Goal: Task Accomplishment & Management: Complete application form

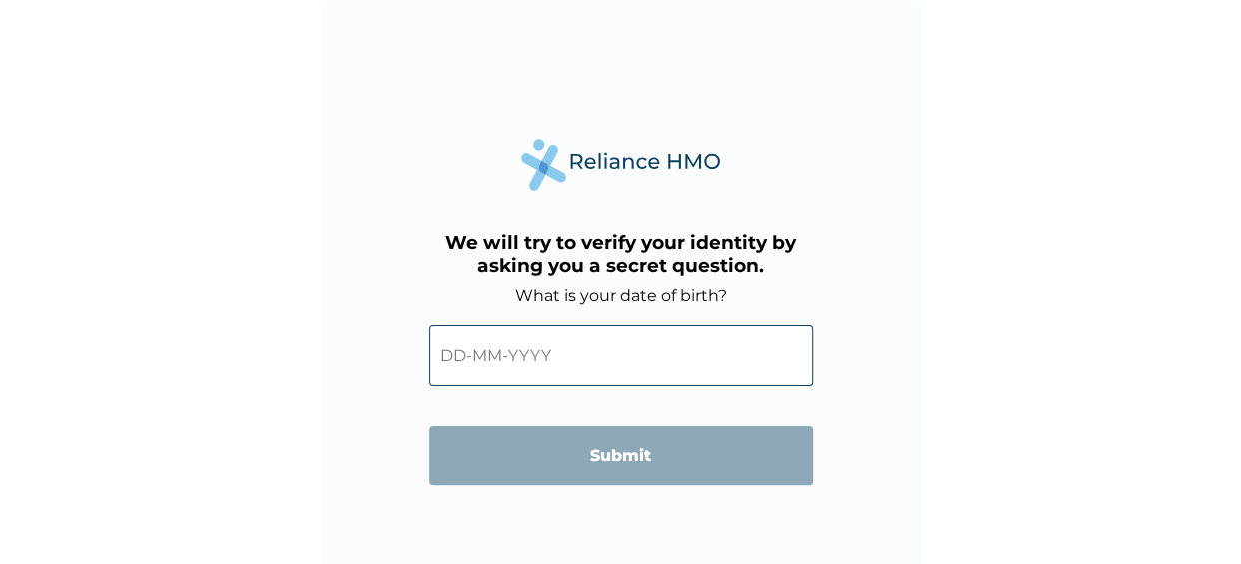
click at [470, 360] on input "text" at bounding box center [620, 355] width 383 height 61
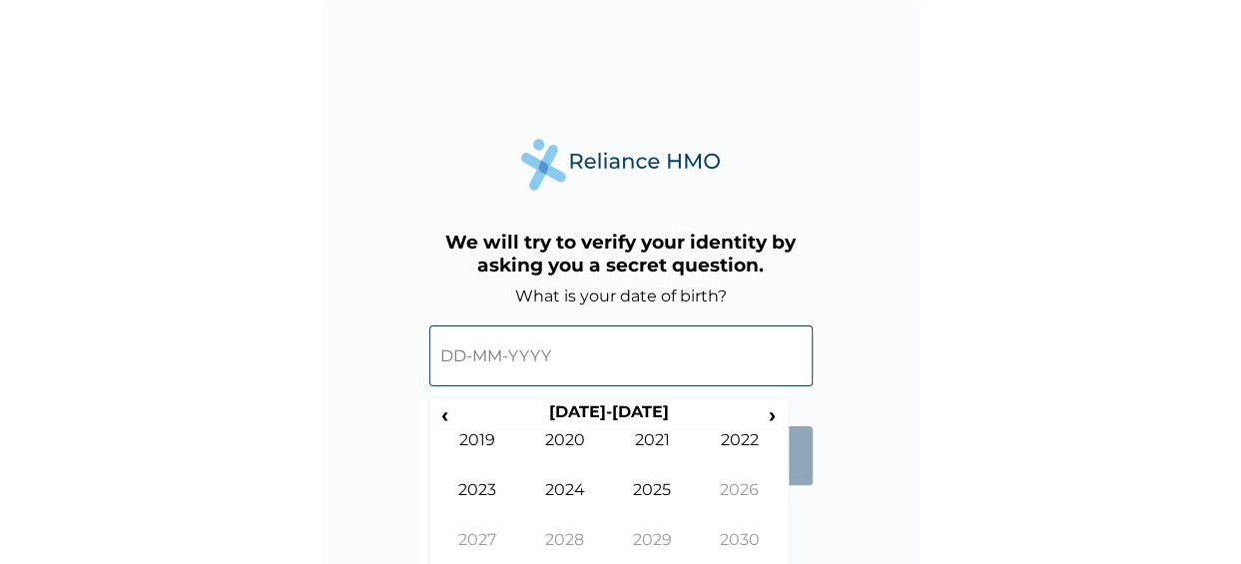
click at [468, 349] on input "text" at bounding box center [620, 355] width 383 height 61
click at [439, 411] on span "‹" at bounding box center [444, 414] width 21 height 25
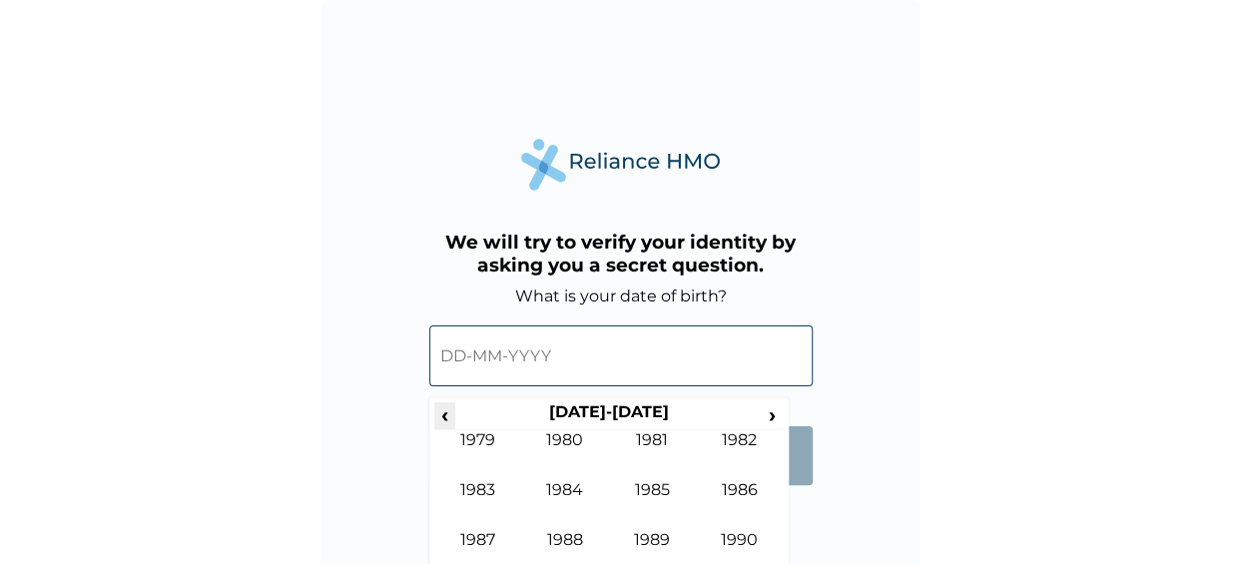
click at [439, 411] on span "‹" at bounding box center [444, 414] width 21 height 25
click at [749, 437] on td "1972" at bounding box center [740, 455] width 88 height 50
click at [477, 489] on td "May" at bounding box center [478, 505] width 88 height 50
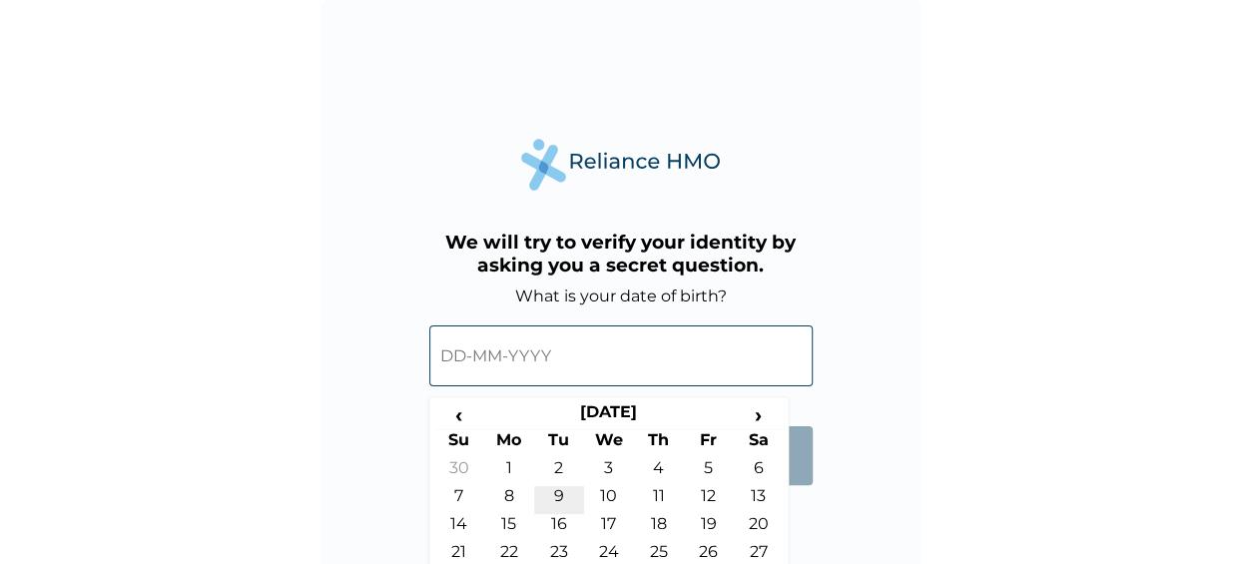
click at [559, 494] on td "9" at bounding box center [559, 500] width 50 height 28
type input "09-05-1972"
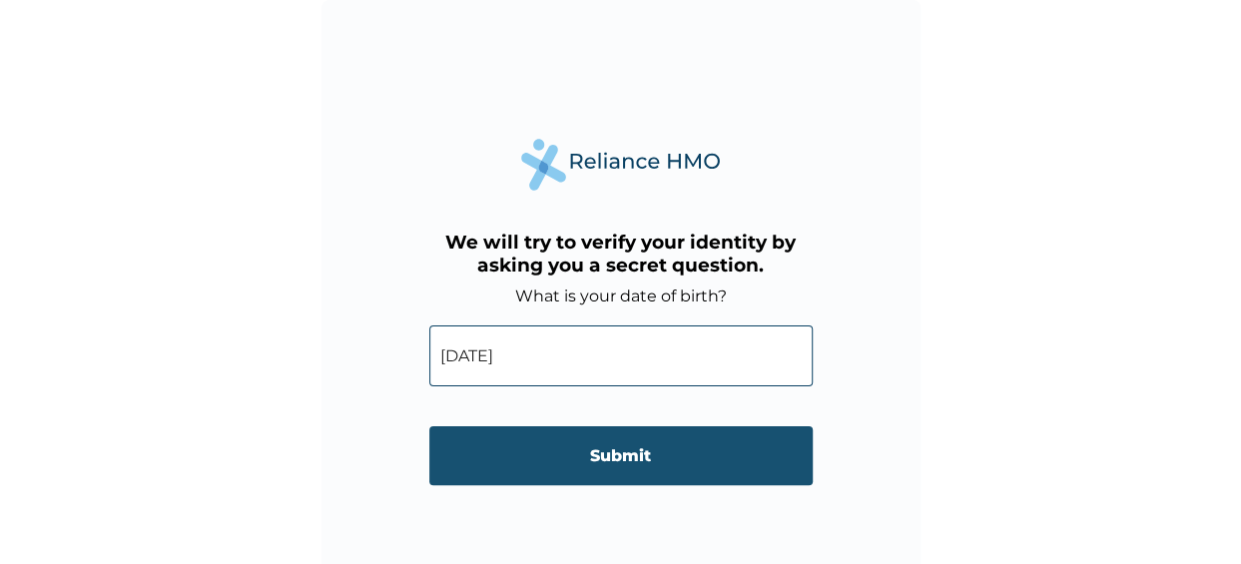
click at [601, 464] on input "Submit" at bounding box center [620, 455] width 383 height 59
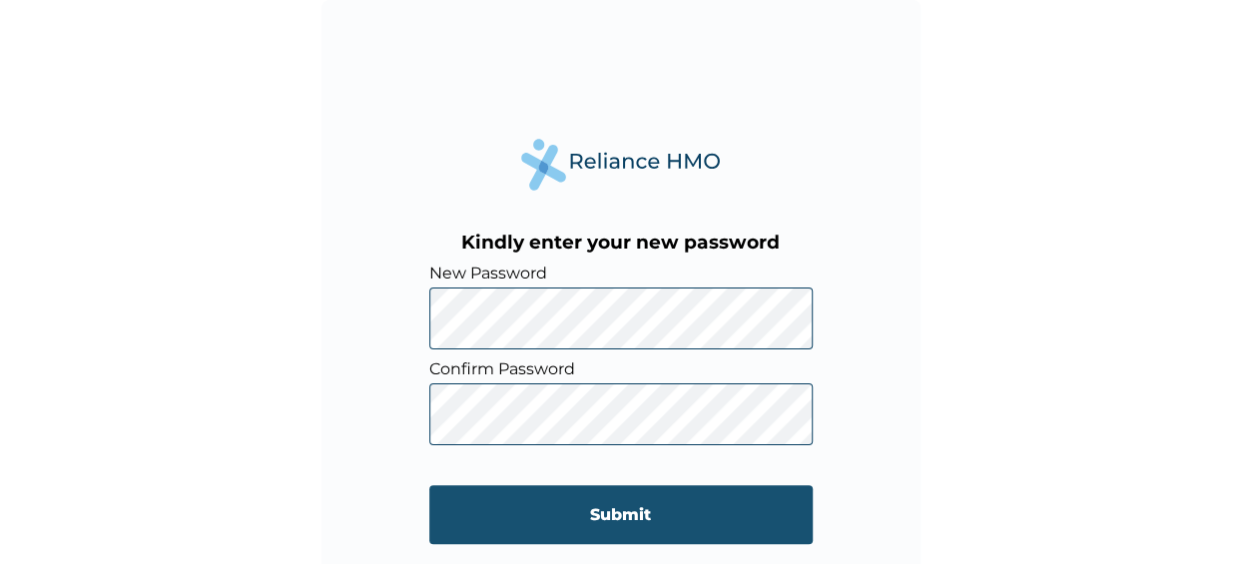
click at [627, 516] on input "Submit" at bounding box center [620, 514] width 383 height 59
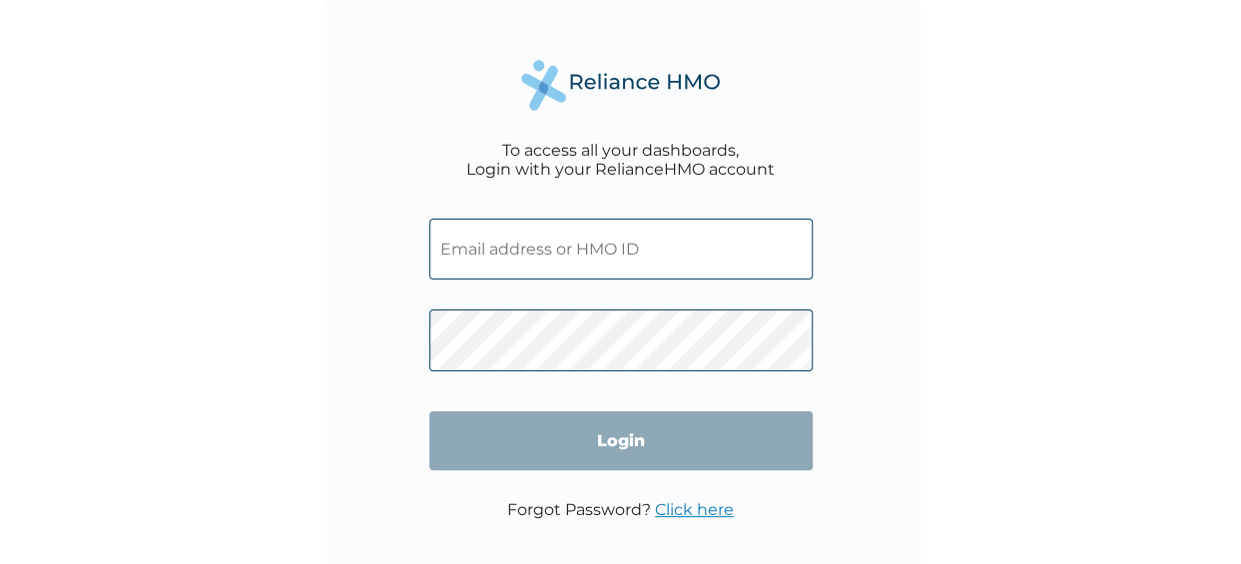
click at [501, 256] on input "text" at bounding box center [620, 249] width 383 height 61
type input "FMC/11679/A"
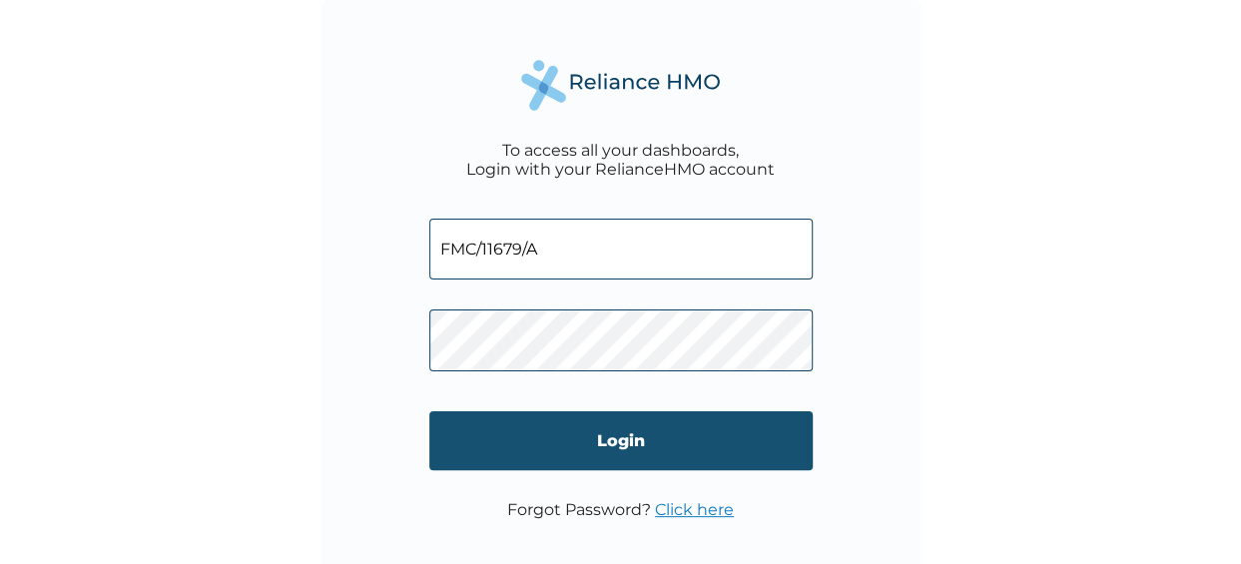
click at [623, 454] on input "Login" at bounding box center [620, 440] width 383 height 59
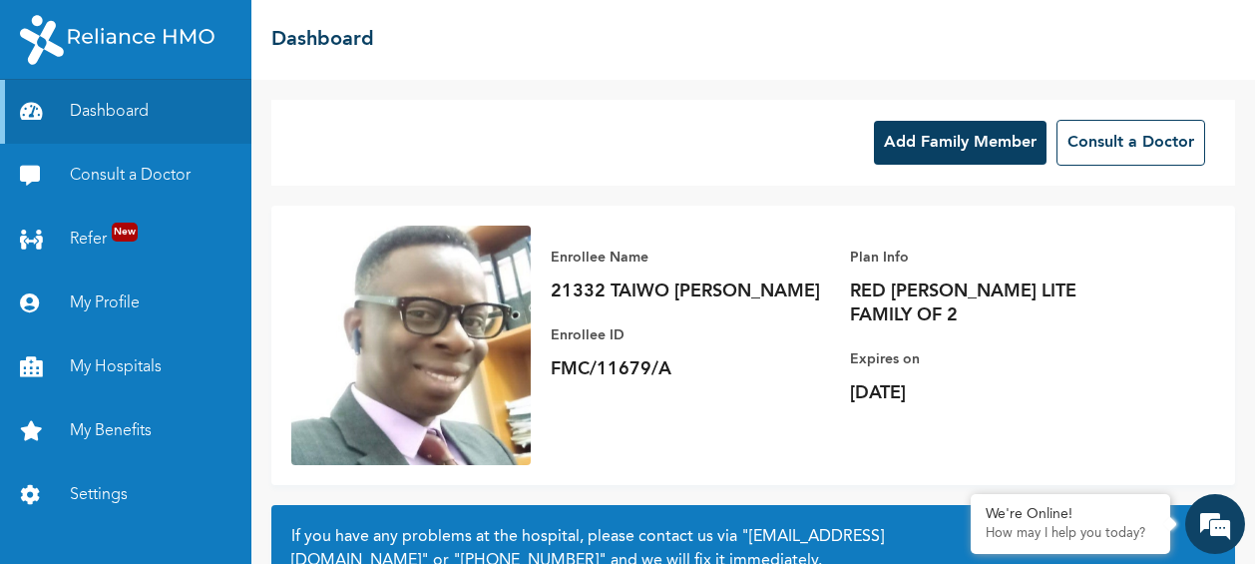
click at [918, 135] on button "Add Family Member" at bounding box center [960, 143] width 173 height 44
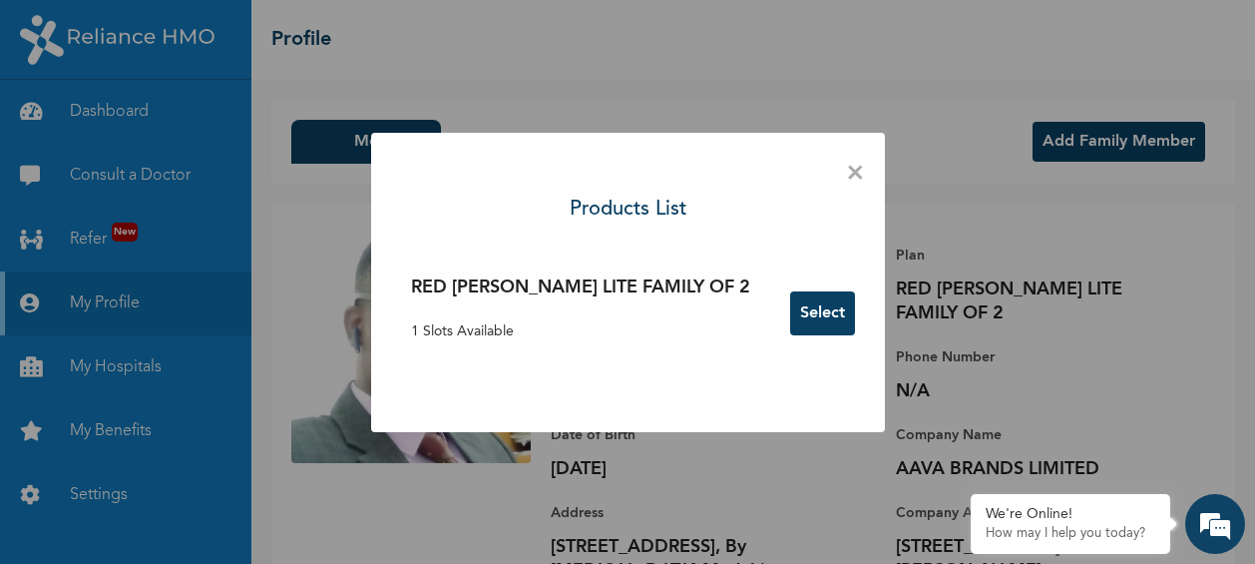
click at [790, 314] on button "Select" at bounding box center [822, 313] width 65 height 44
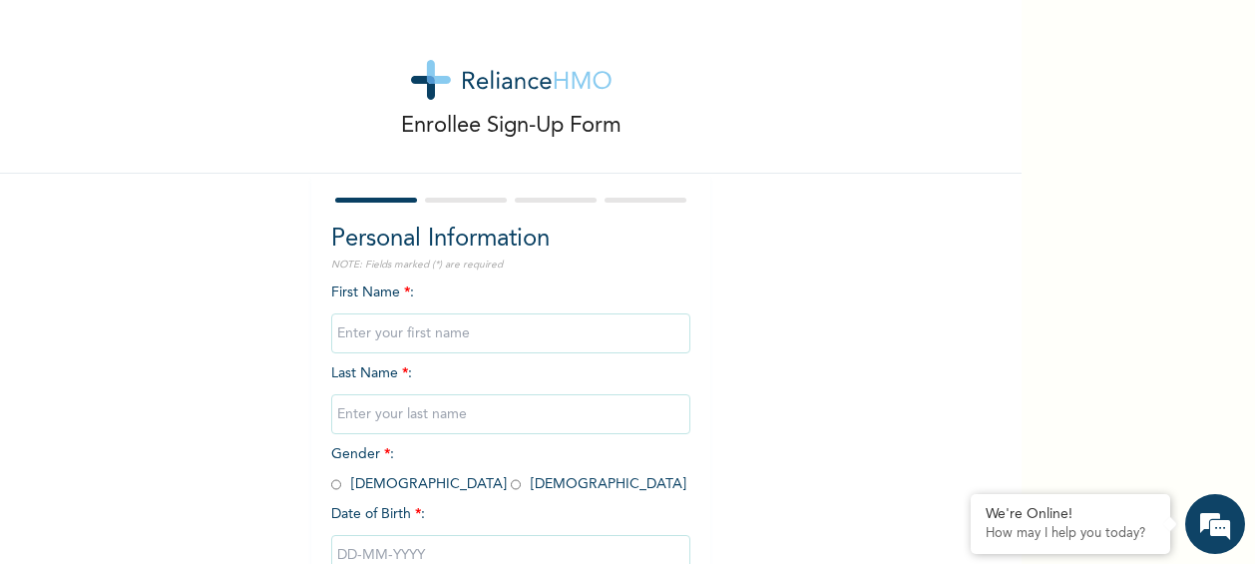
click at [443, 341] on input "text" at bounding box center [510, 333] width 359 height 40
type input "Oluwabusayomi"
type input "Taiwo"
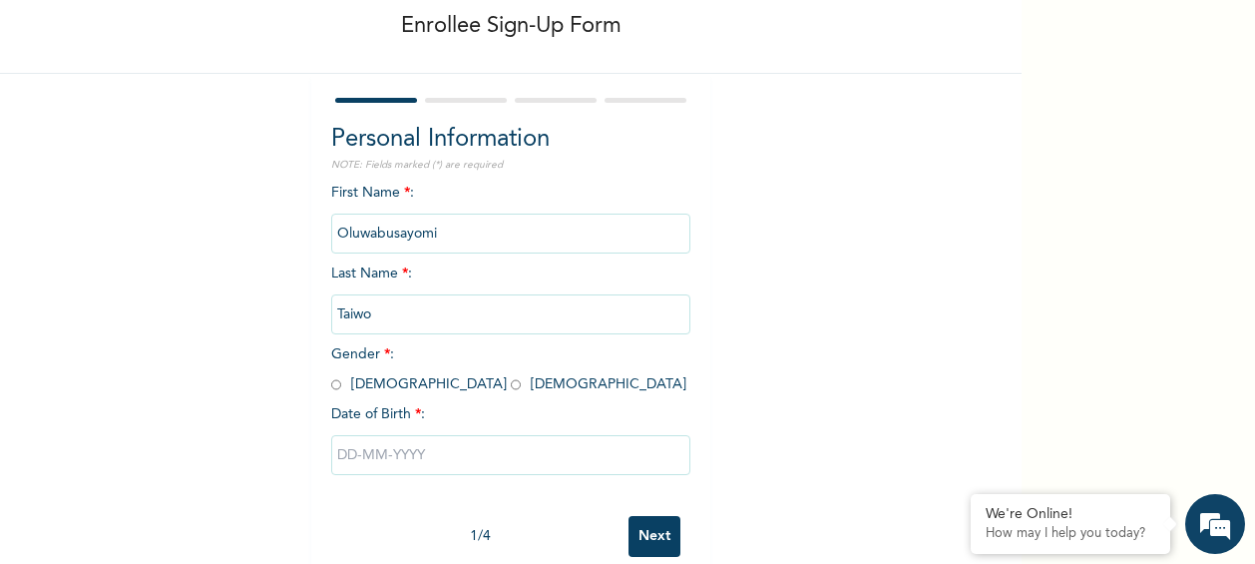
click at [511, 390] on input "radio" at bounding box center [516, 384] width 10 height 19
radio input "true"
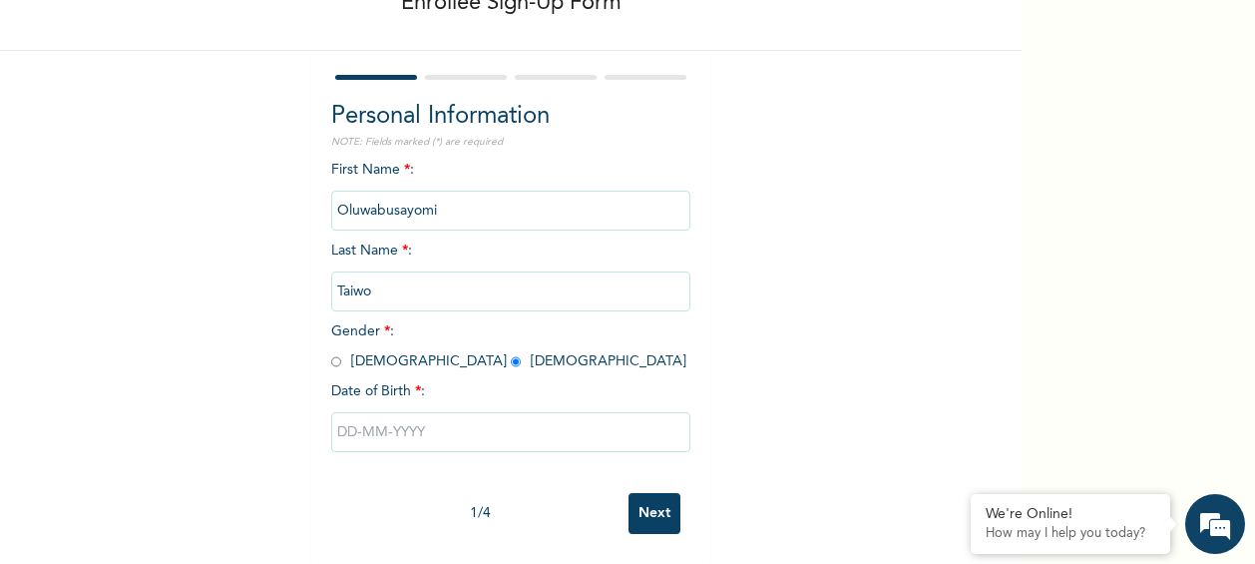
click at [367, 416] on input "text" at bounding box center [510, 432] width 359 height 40
select select "7"
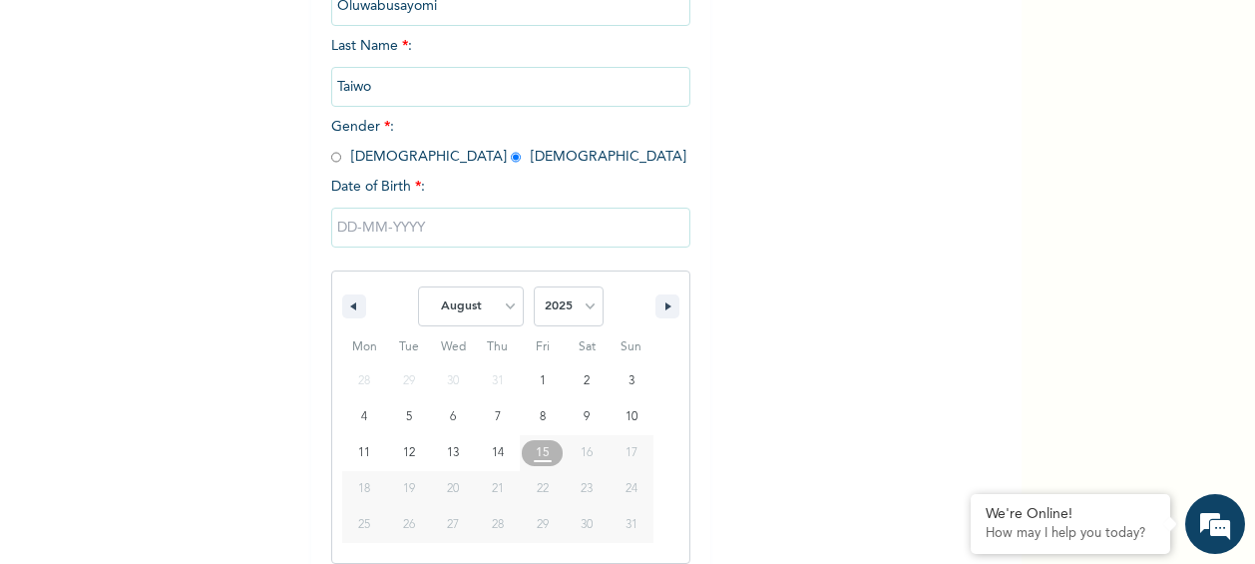
scroll to position [344, 0]
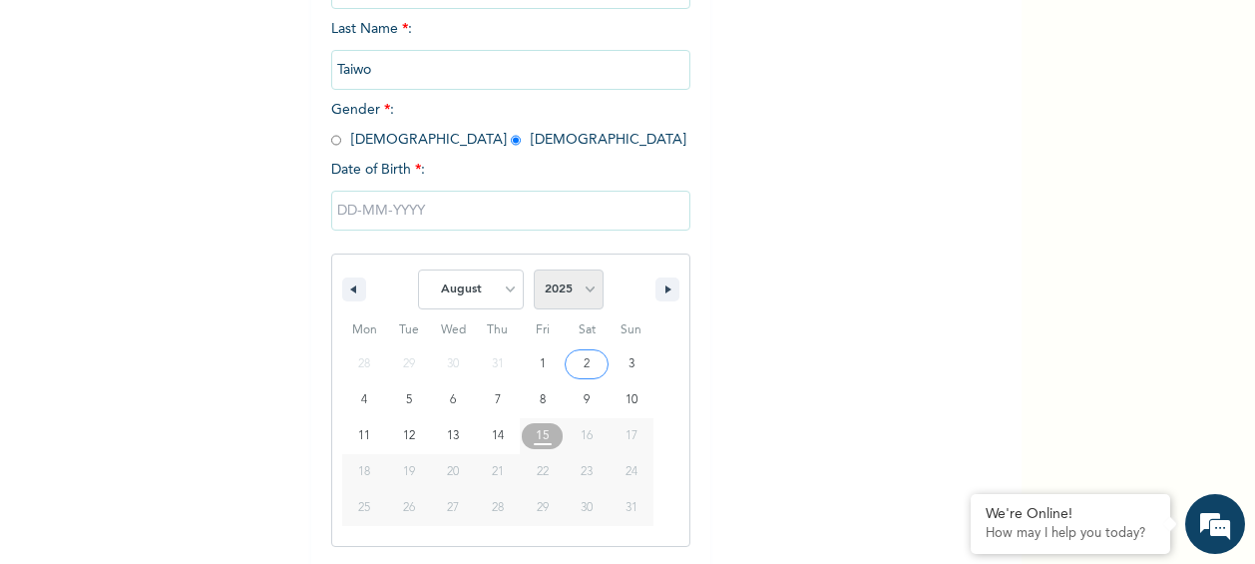
click at [585, 293] on select "2025 2024 2023 2022 2021 2020 2019 2018 2017 2016 2015 2014 2013 2012 2011 2010…" at bounding box center [569, 289] width 70 height 40
select select "1982"
click at [534, 271] on select "2025 2024 2023 2022 2021 2020 2019 2018 2017 2016 2015 2014 2013 2012 2011 2010…" at bounding box center [569, 289] width 70 height 40
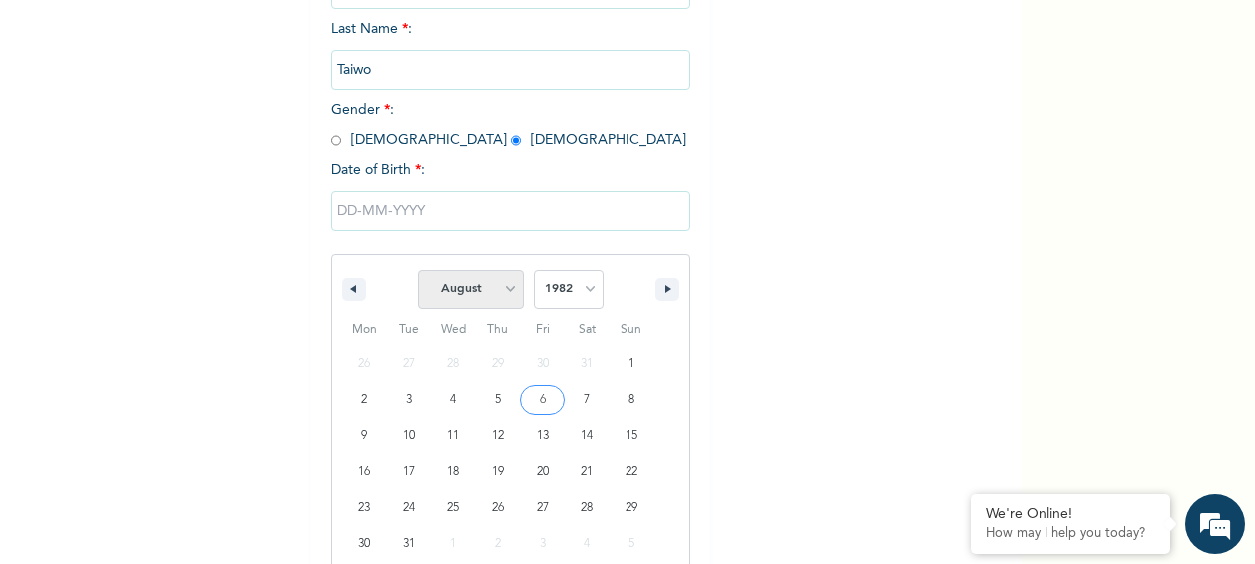
click at [505, 292] on select "January February March April May June July August September October November De…" at bounding box center [471, 289] width 106 height 40
select select "11"
click at [418, 271] on select "January February March April May June July August September October November De…" at bounding box center [471, 289] width 106 height 40
type input "[DATE]"
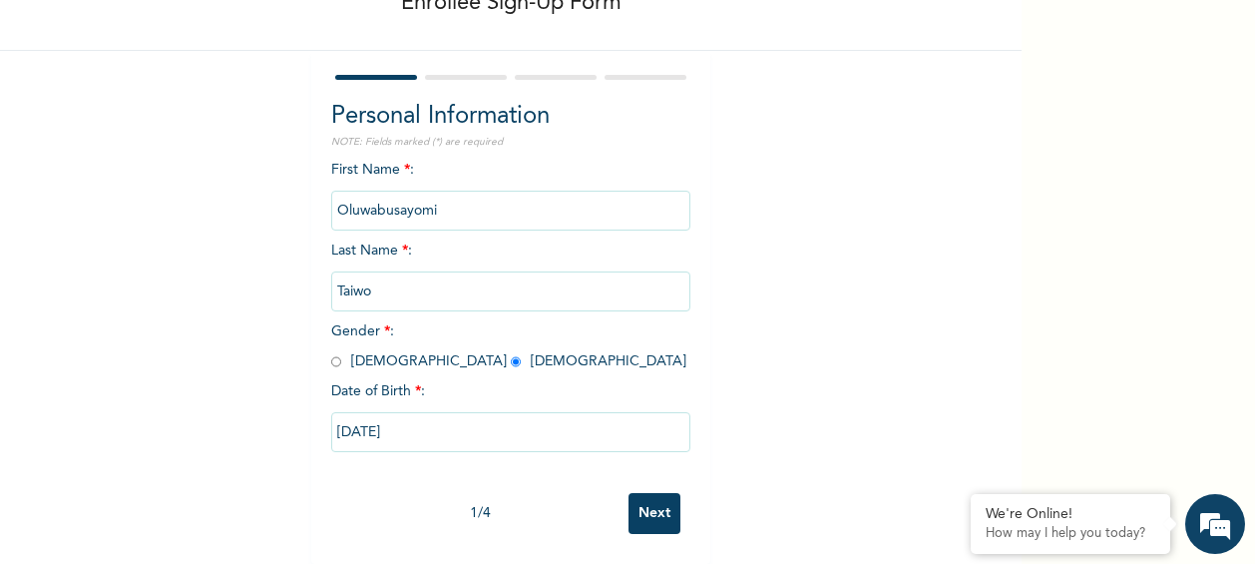
click at [654, 495] on input "Next" at bounding box center [655, 513] width 52 height 41
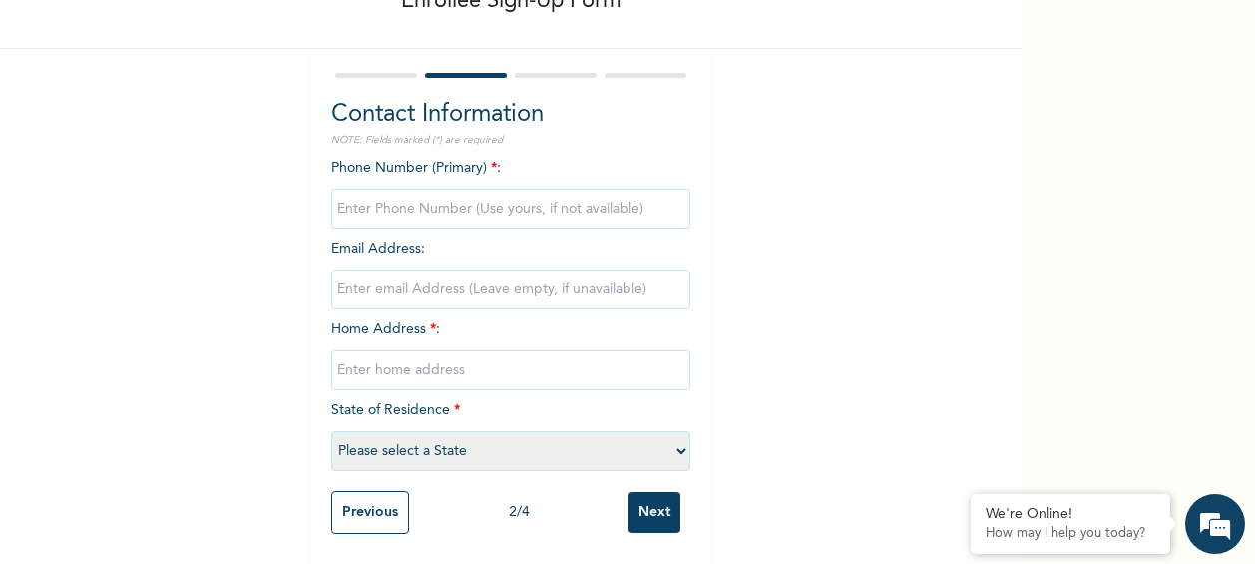
click at [417, 195] on input "phone" at bounding box center [510, 209] width 359 height 40
type input "08080079578"
click at [420, 274] on input "email" at bounding box center [510, 289] width 359 height 40
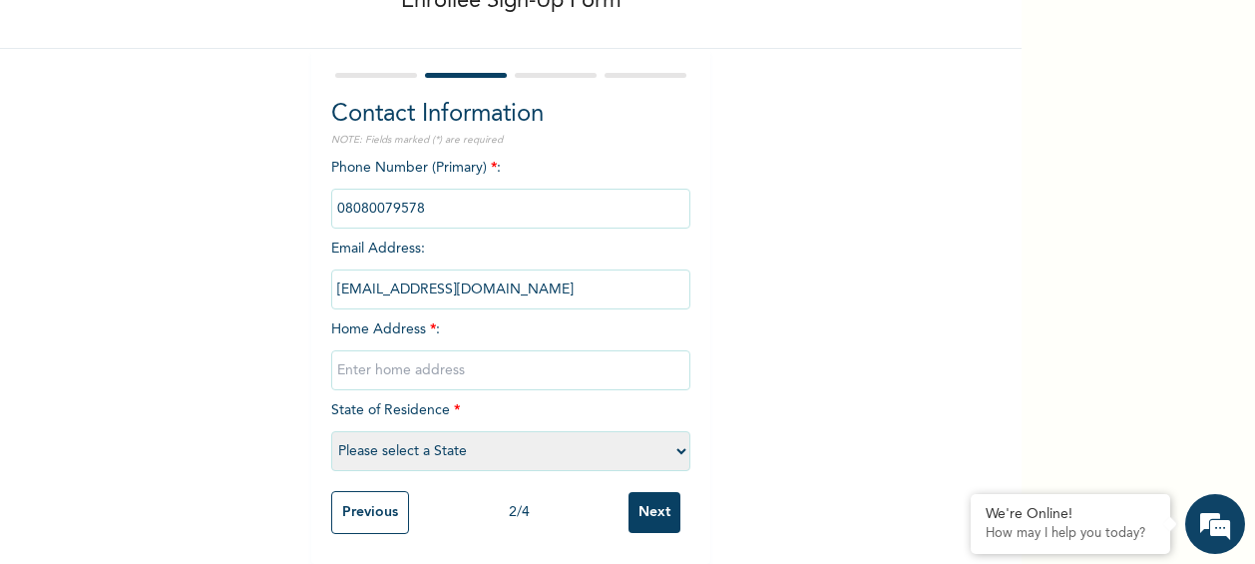
type input "[EMAIL_ADDRESS][DOMAIN_NAME]"
click at [396, 355] on input "text" at bounding box center [510, 370] width 359 height 40
type input "1,"
select select "26"
click at [391, 352] on input "1," at bounding box center [510, 370] width 359 height 40
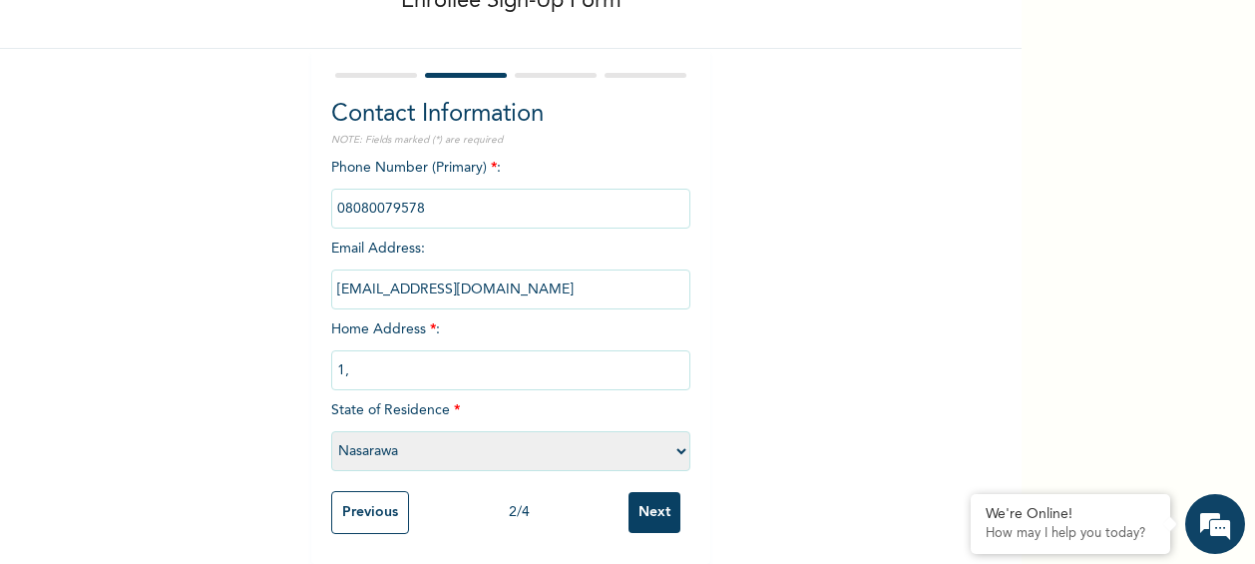
type input "[STREET_ADDRESS], By [MEDICAL_DATA]-Madaki, [GEOGRAPHIC_DATA][PERSON_NAME]"
click at [647, 352] on input "[STREET_ADDRESS], By [MEDICAL_DATA]-Madaki, [GEOGRAPHIC_DATA][PERSON_NAME]" at bounding box center [510, 370] width 359 height 40
click at [674, 438] on select "Please select a State [PERSON_NAME] (FCT) [PERSON_NAME] Ibom [GEOGRAPHIC_DATA] …" at bounding box center [510, 451] width 359 height 40
select select "15"
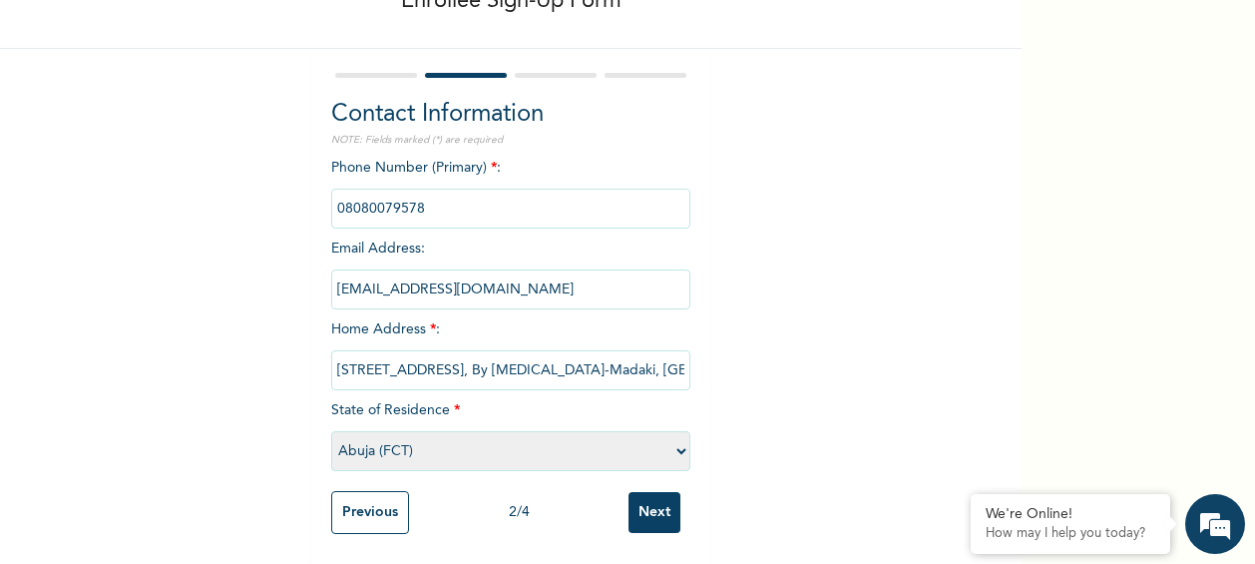
click at [331, 431] on select "Please select a State [PERSON_NAME] (FCT) [PERSON_NAME] Ibom [GEOGRAPHIC_DATA] …" at bounding box center [510, 451] width 359 height 40
click at [649, 498] on input "Next" at bounding box center [655, 512] width 52 height 41
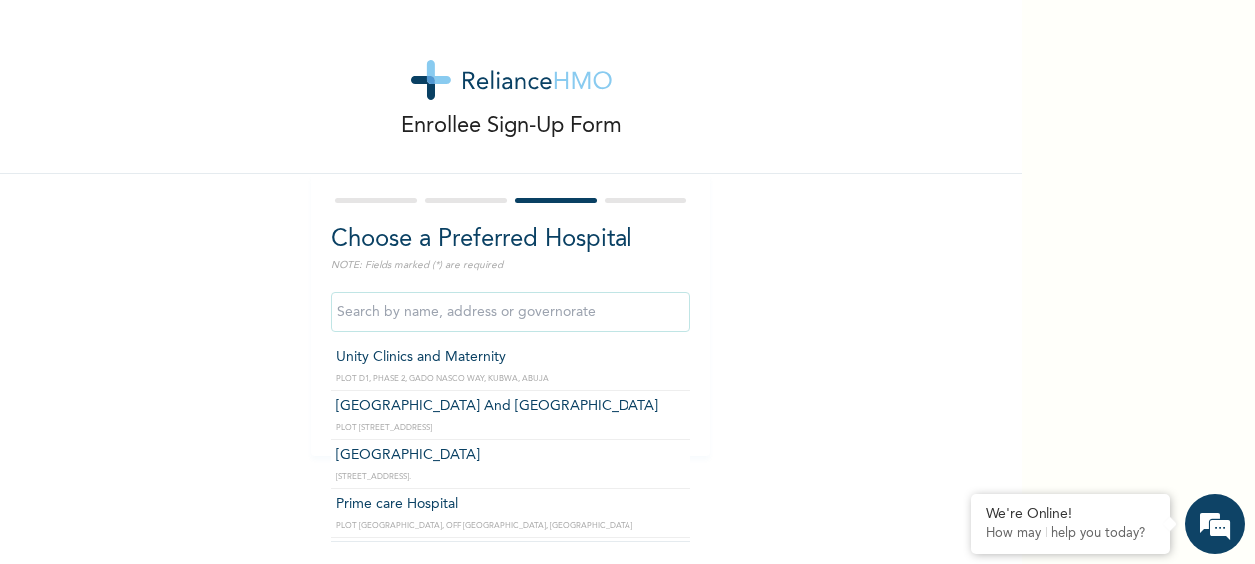
click at [551, 314] on input "text" at bounding box center [510, 312] width 359 height 40
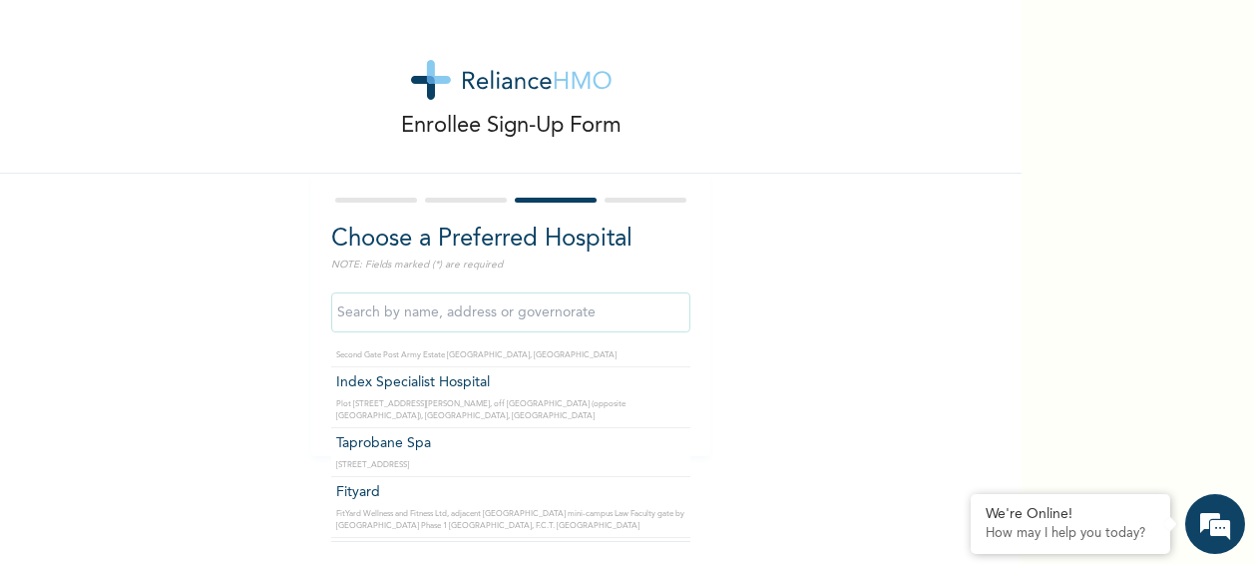
scroll to position [4201, 0]
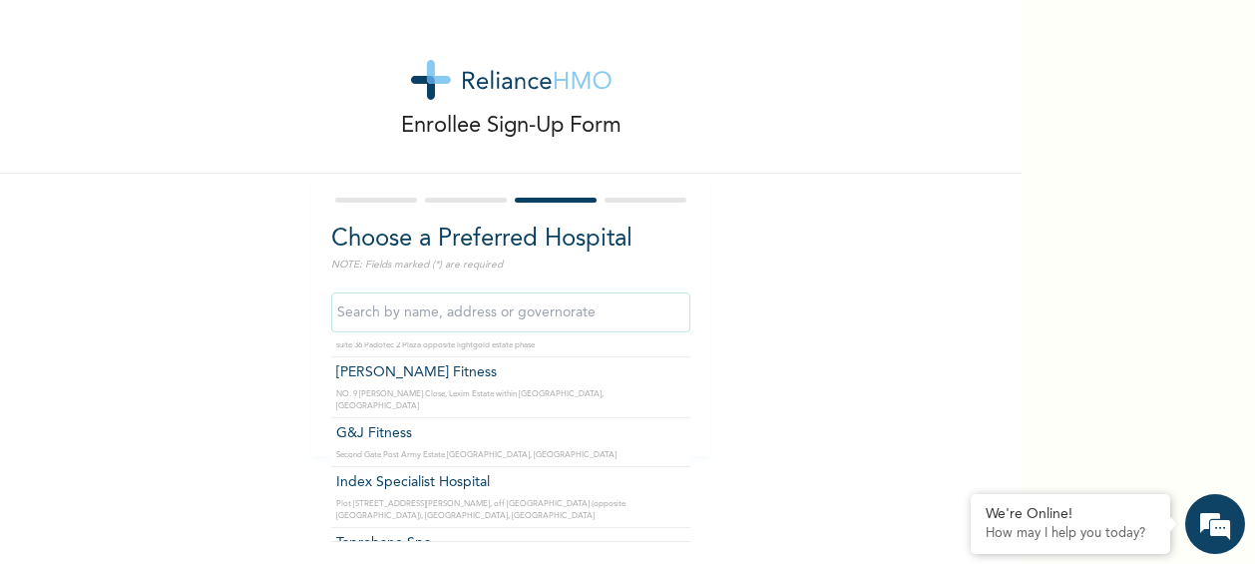
type input "Health [GEOGRAPHIC_DATA]"
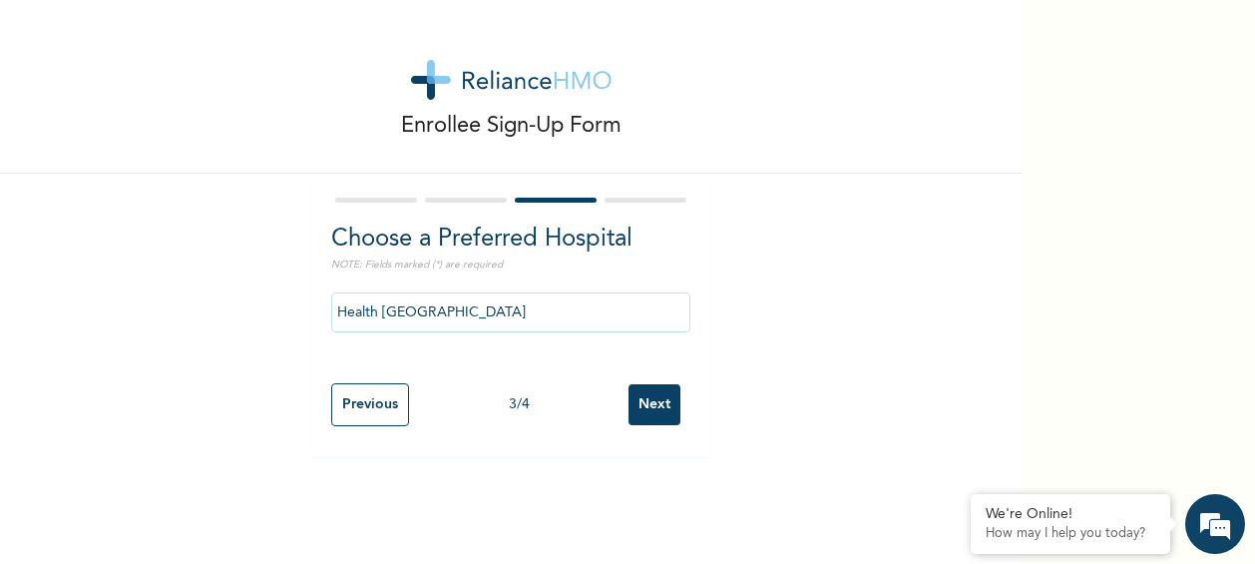
click at [643, 406] on input "Next" at bounding box center [655, 404] width 52 height 41
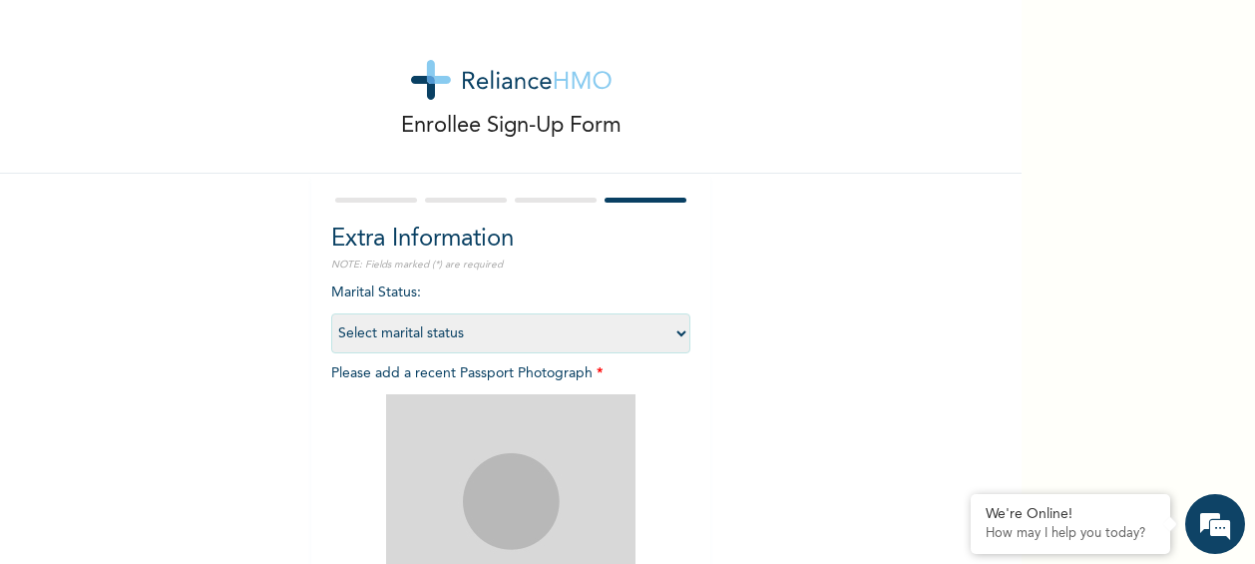
click at [679, 338] on select "Select marital status [DEMOGRAPHIC_DATA] Married [DEMOGRAPHIC_DATA] Widow/[DEMO…" at bounding box center [510, 333] width 359 height 40
select select "2"
click at [331, 313] on select "Select marital status [DEMOGRAPHIC_DATA] Married [DEMOGRAPHIC_DATA] Widow/[DEMO…" at bounding box center [510, 333] width 359 height 40
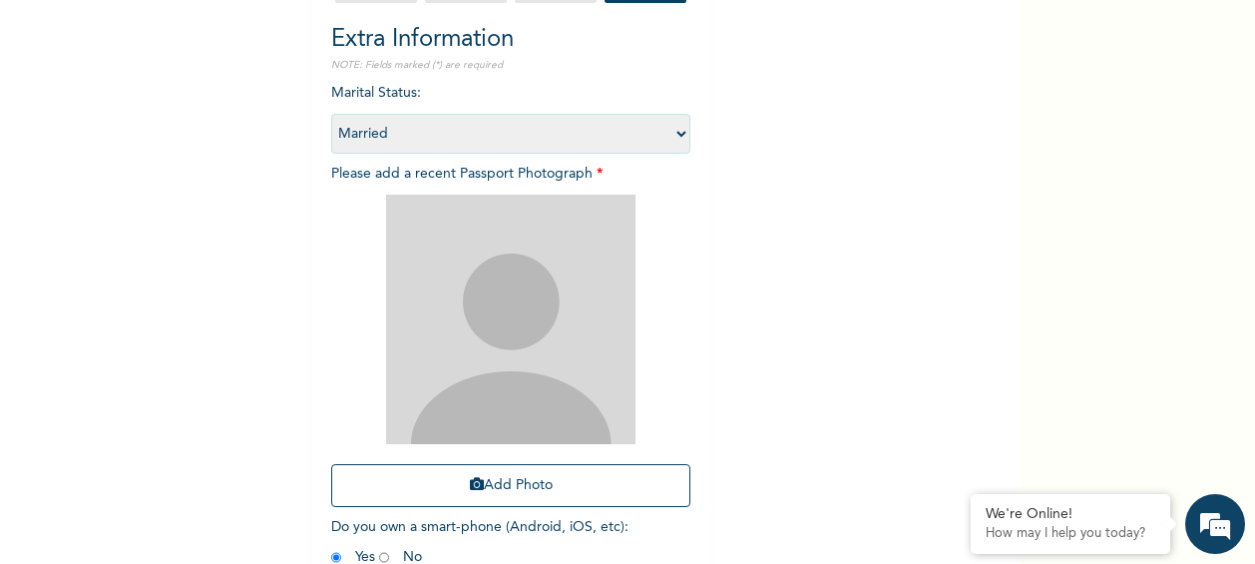
scroll to position [299, 0]
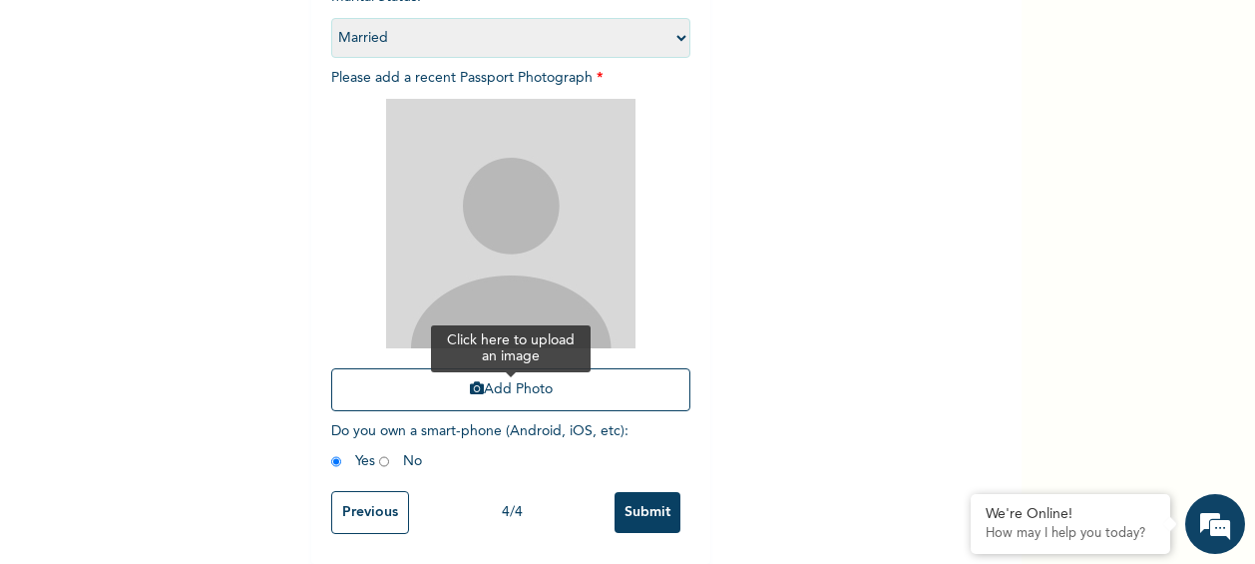
click at [519, 380] on button "Add Photo" at bounding box center [510, 389] width 359 height 43
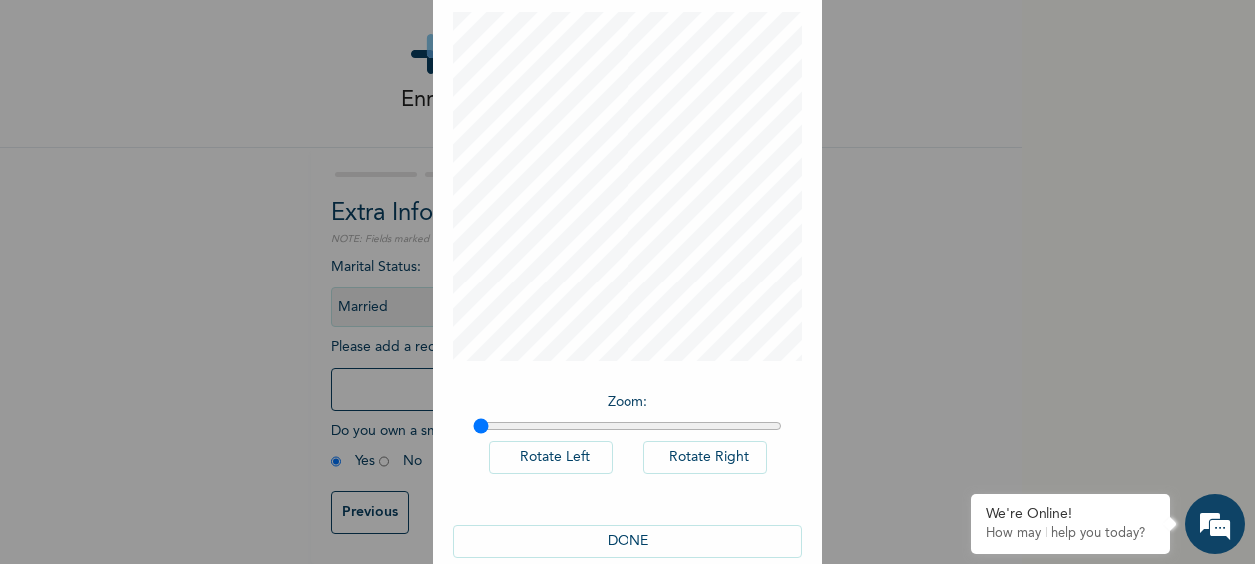
scroll to position [132, 0]
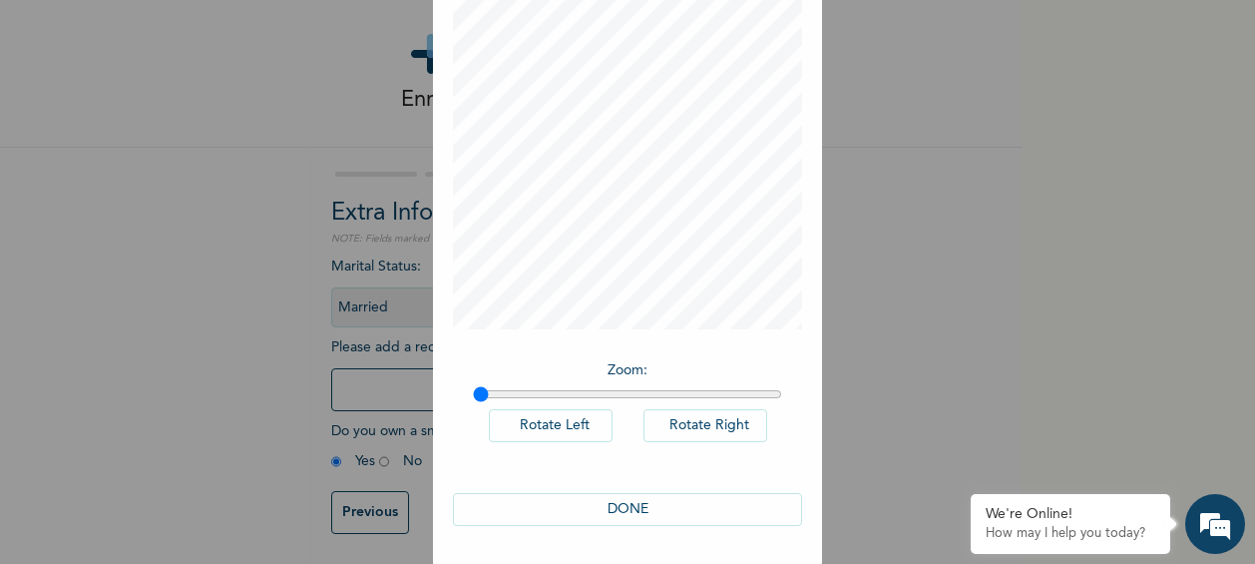
click at [629, 511] on button "DONE" at bounding box center [627, 509] width 349 height 33
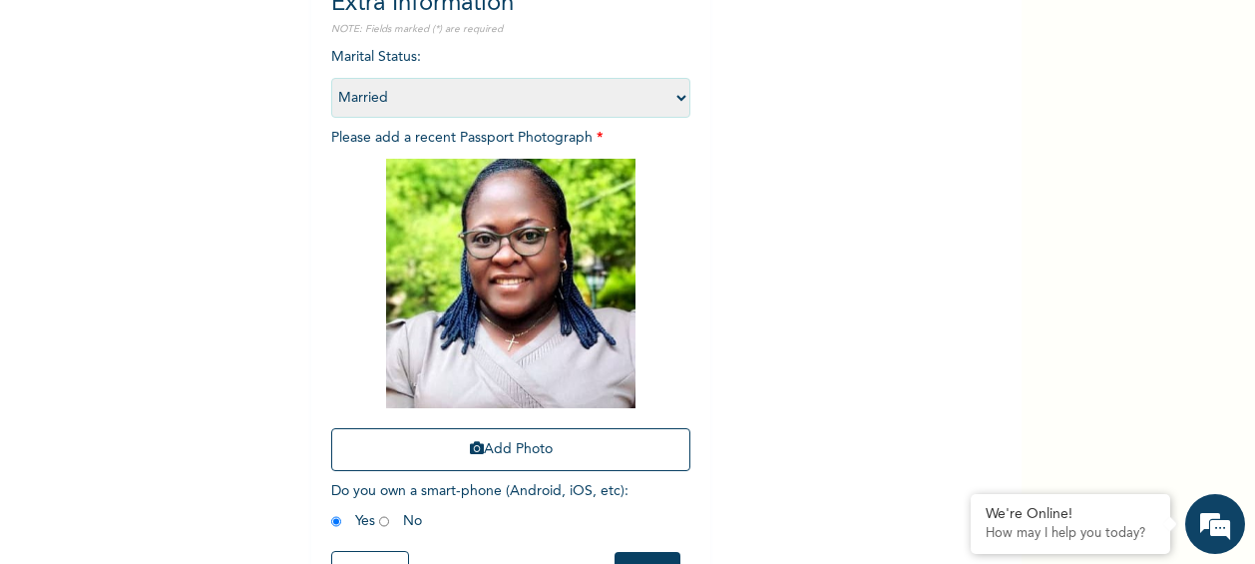
scroll to position [311, 0]
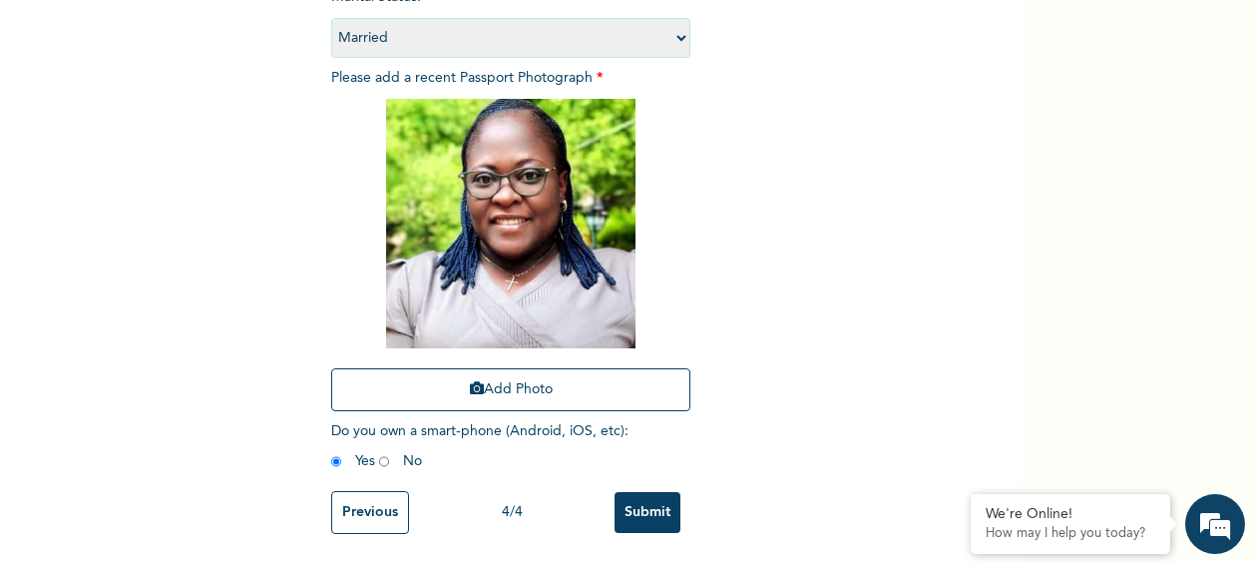
click at [637, 492] on input "Submit" at bounding box center [648, 512] width 66 height 41
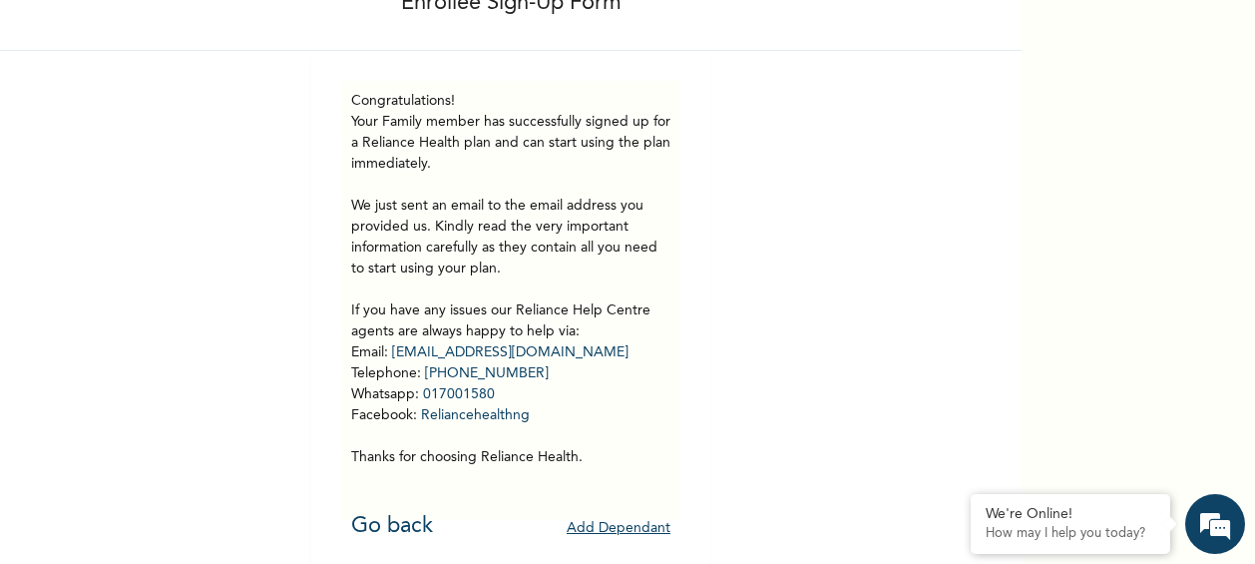
scroll to position [139, 0]
